Goal: Information Seeking & Learning: Compare options

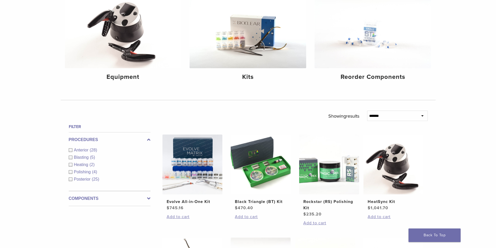
scroll to position [104, 0]
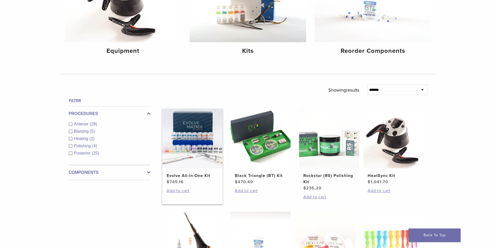
click at [186, 175] on h2 "Evolve All-in-One Kit" at bounding box center [193, 176] width 52 height 6
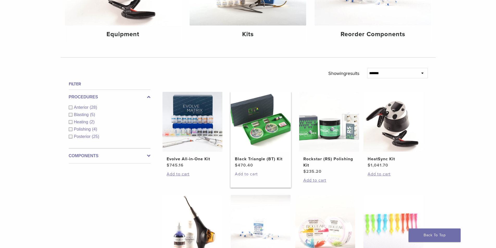
scroll to position [130, 0]
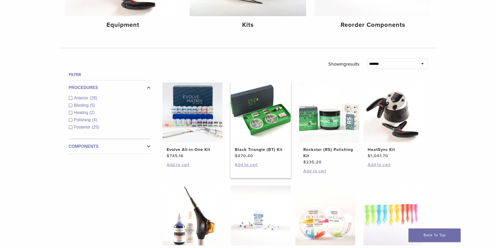
click at [260, 149] on h2 "Black Triangle (BT) Kit" at bounding box center [261, 150] width 52 height 6
click at [382, 150] on h2 "HeatSync Kit" at bounding box center [394, 150] width 52 height 6
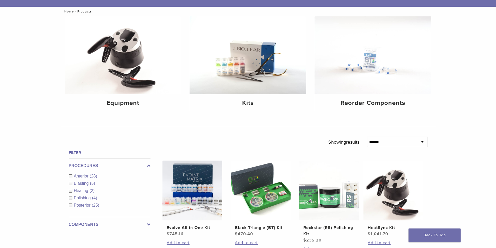
scroll to position [26, 0]
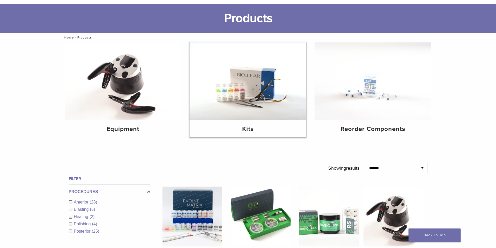
click at [247, 129] on h4 "Kits" at bounding box center [248, 129] width 108 height 9
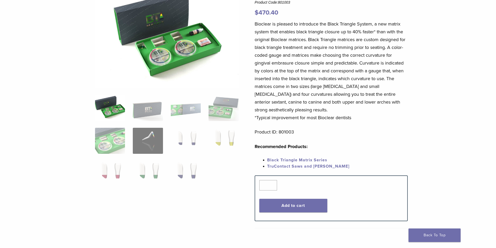
scroll to position [52, 0]
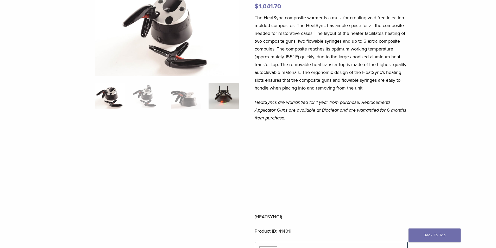
scroll to position [52, 0]
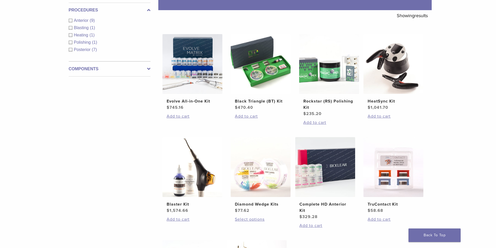
scroll to position [78, 0]
